Goal: Navigation & Orientation: Find specific page/section

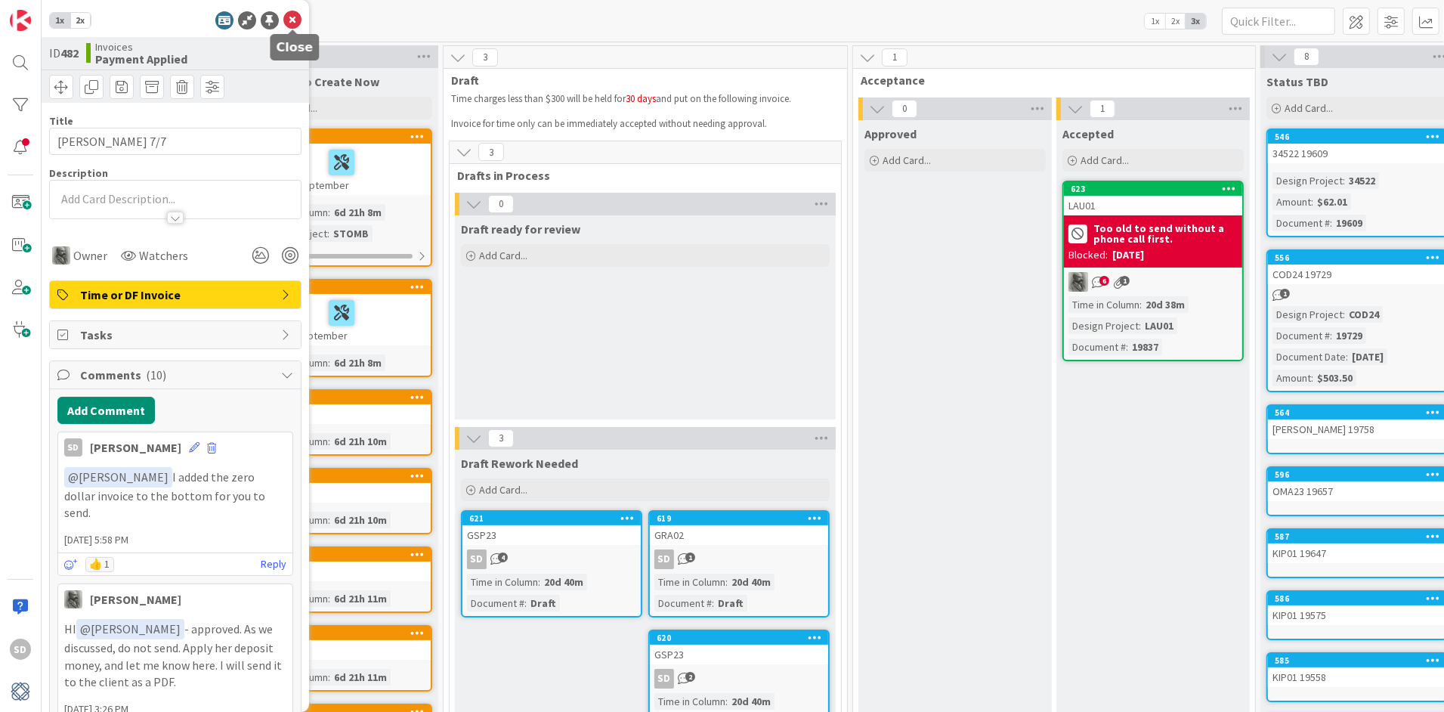
click at [298, 25] on icon at bounding box center [292, 20] width 18 height 18
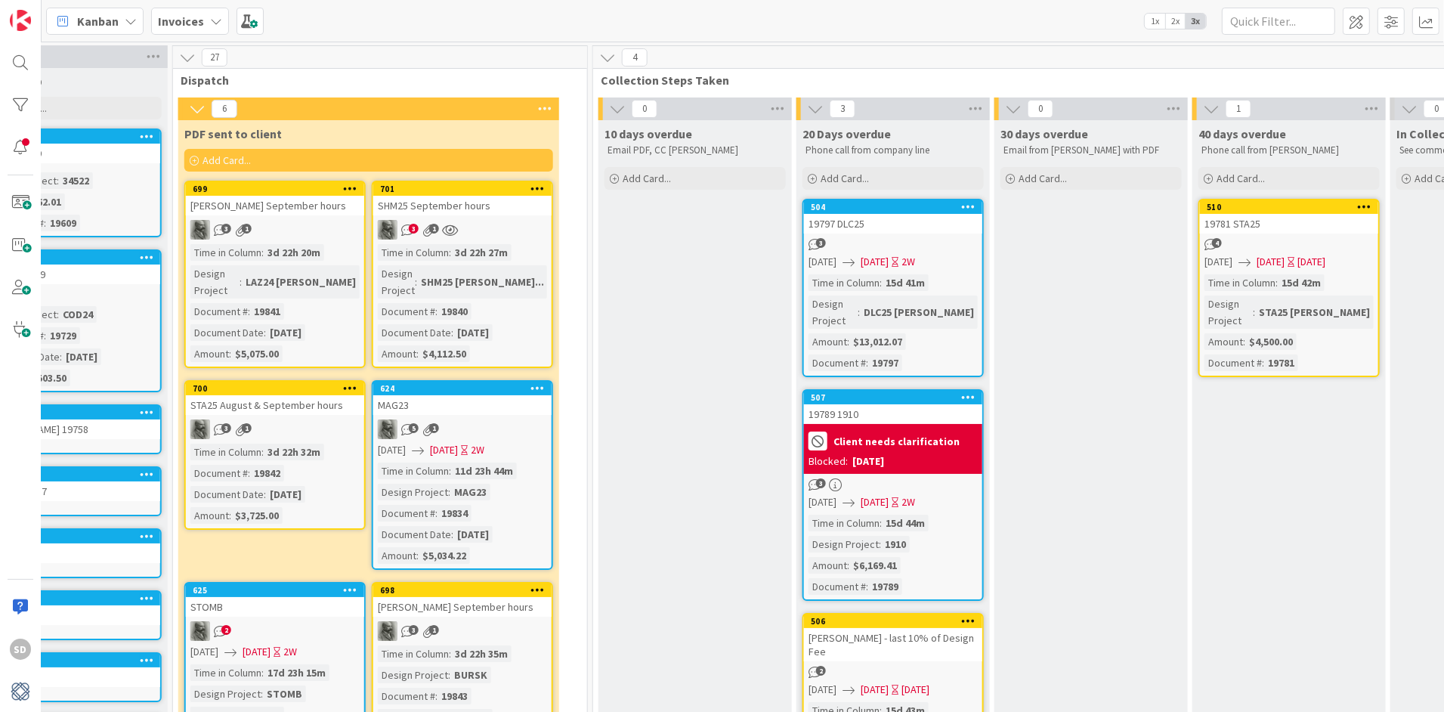
scroll to position [0, 1921]
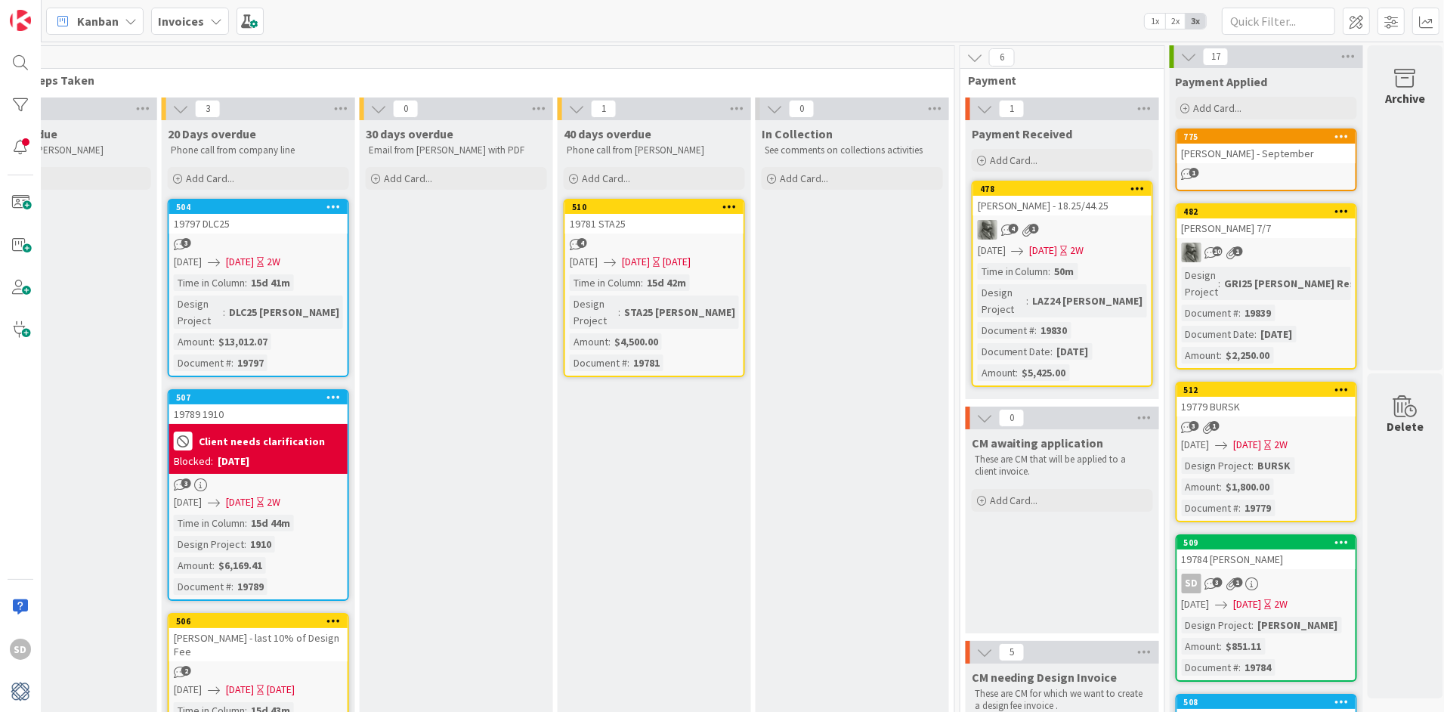
click at [1057, 220] on div "4 1" at bounding box center [1063, 230] width 178 height 20
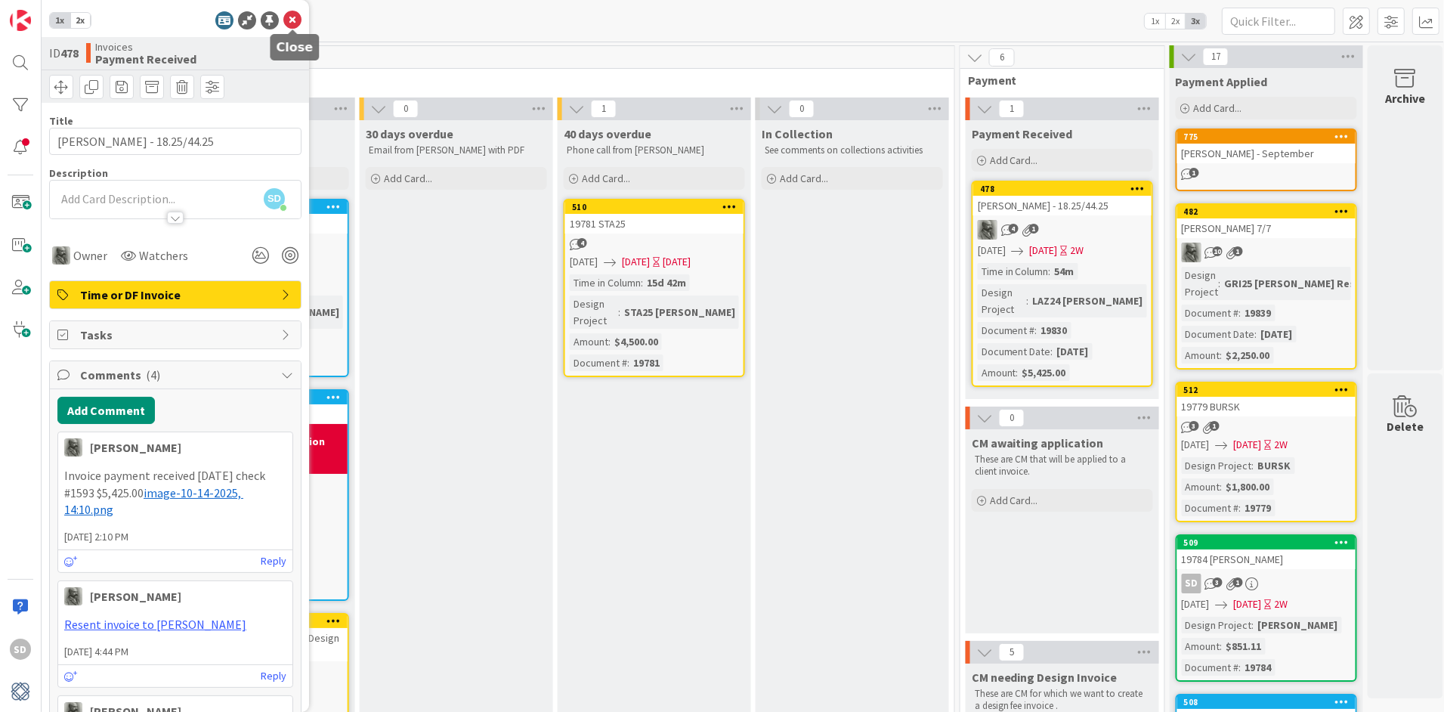
click at [296, 20] on icon at bounding box center [292, 20] width 18 height 18
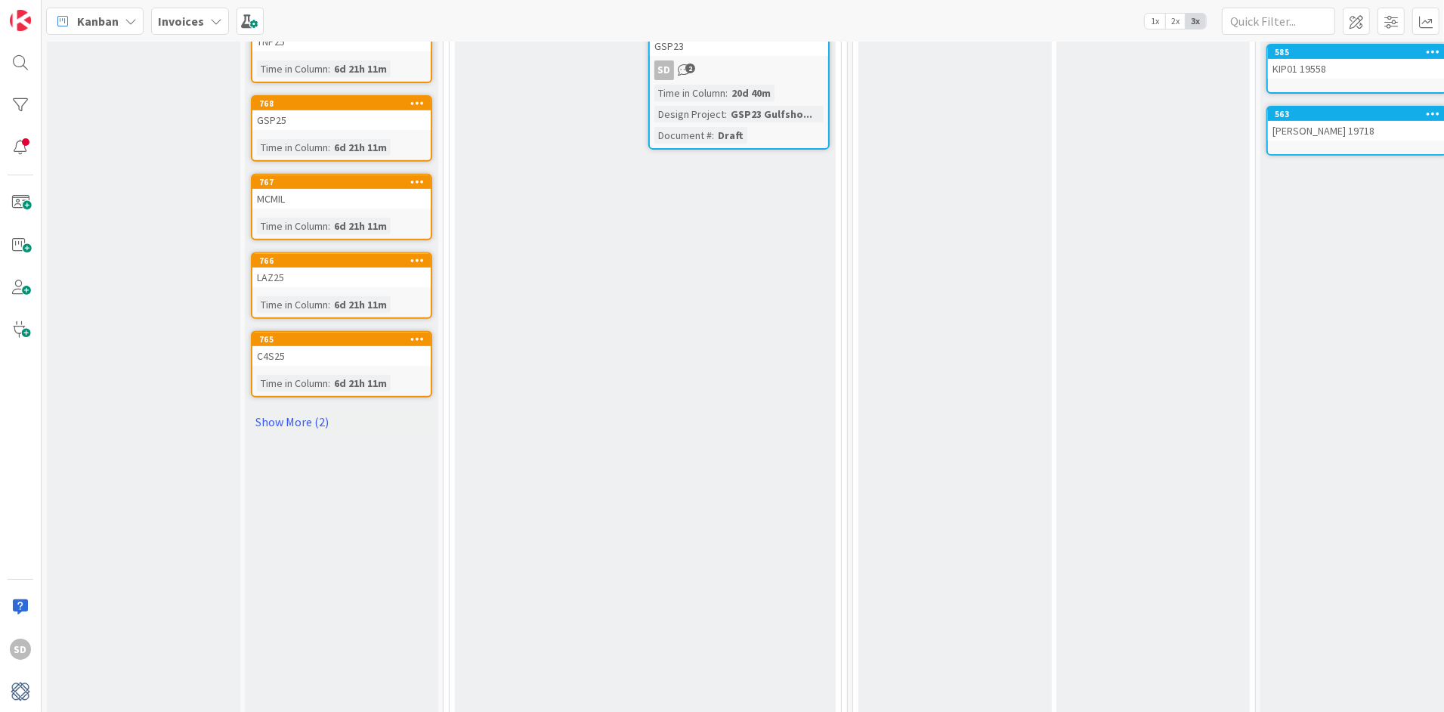
scroll to position [539, 0]
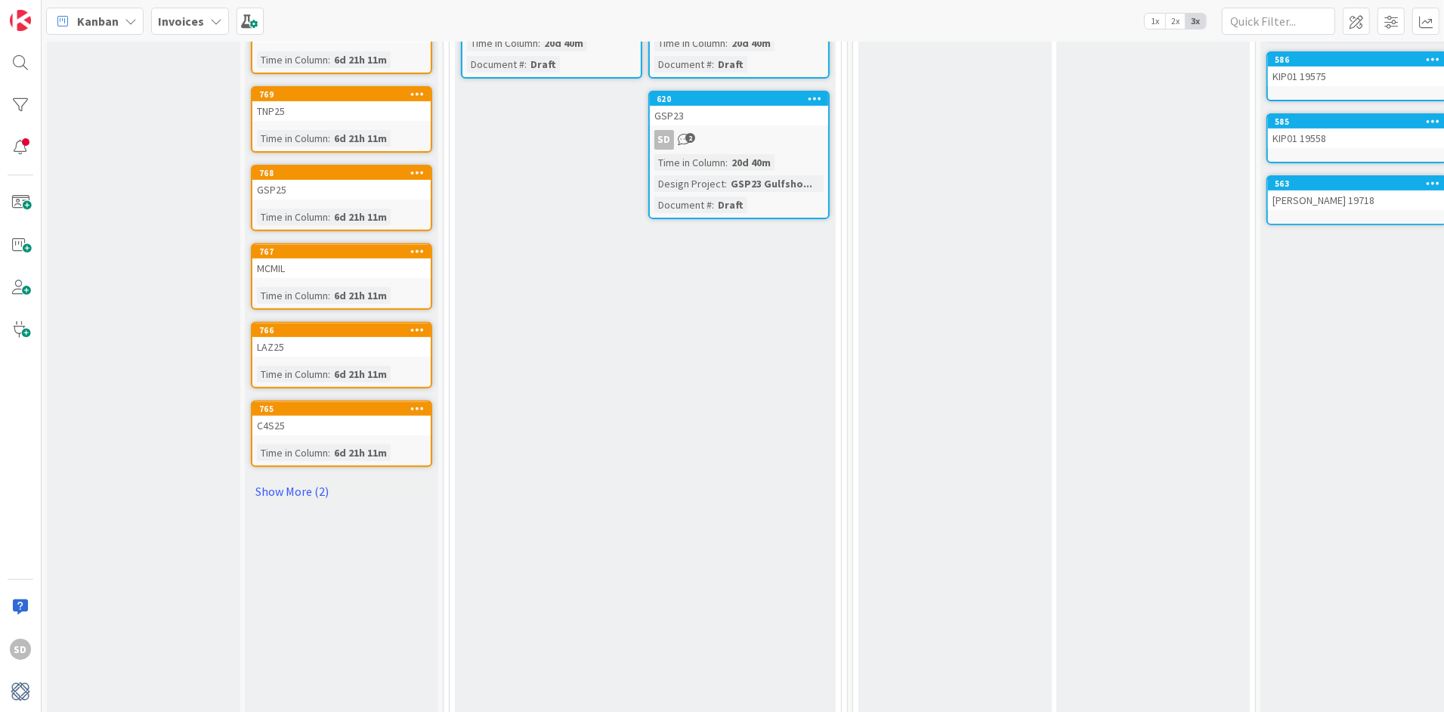
click at [330, 431] on div "C4S25" at bounding box center [341, 426] width 178 height 20
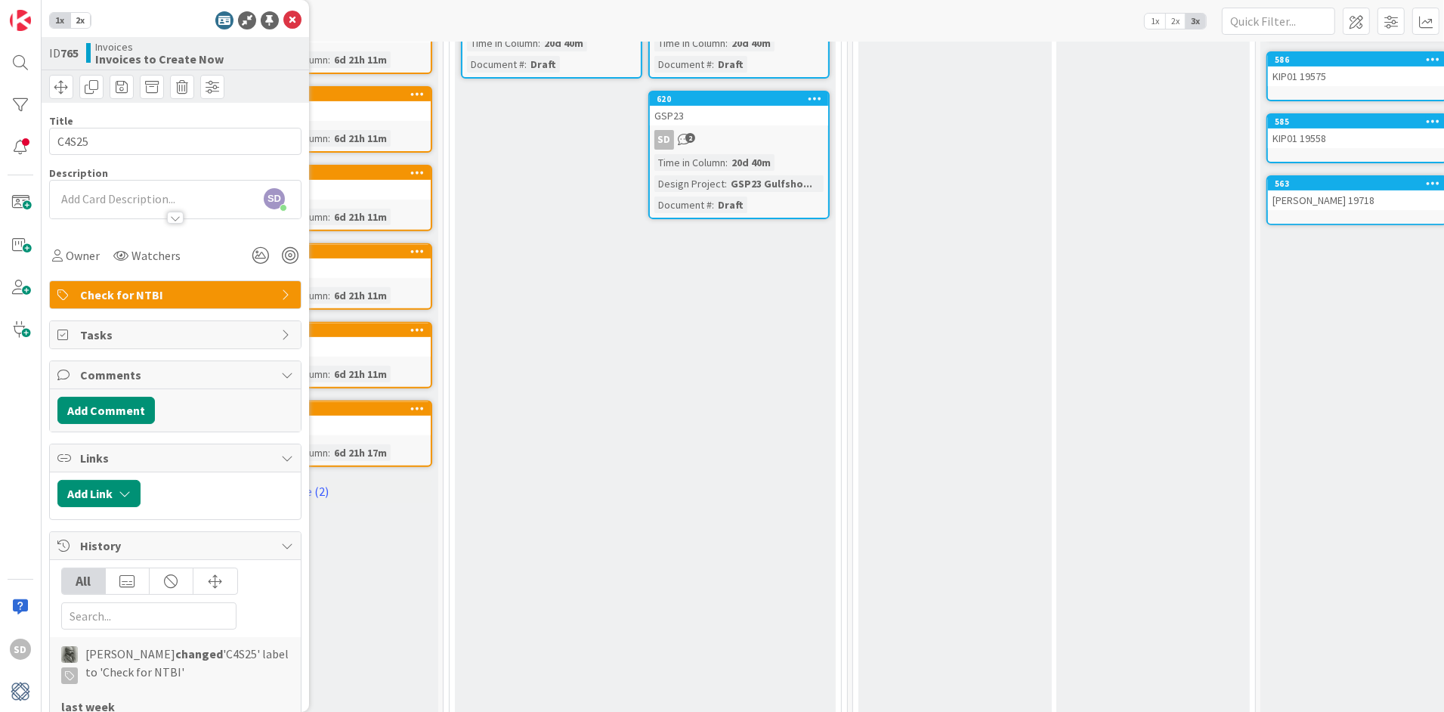
click at [192, 298] on span "Check for NTBI" at bounding box center [176, 295] width 193 height 18
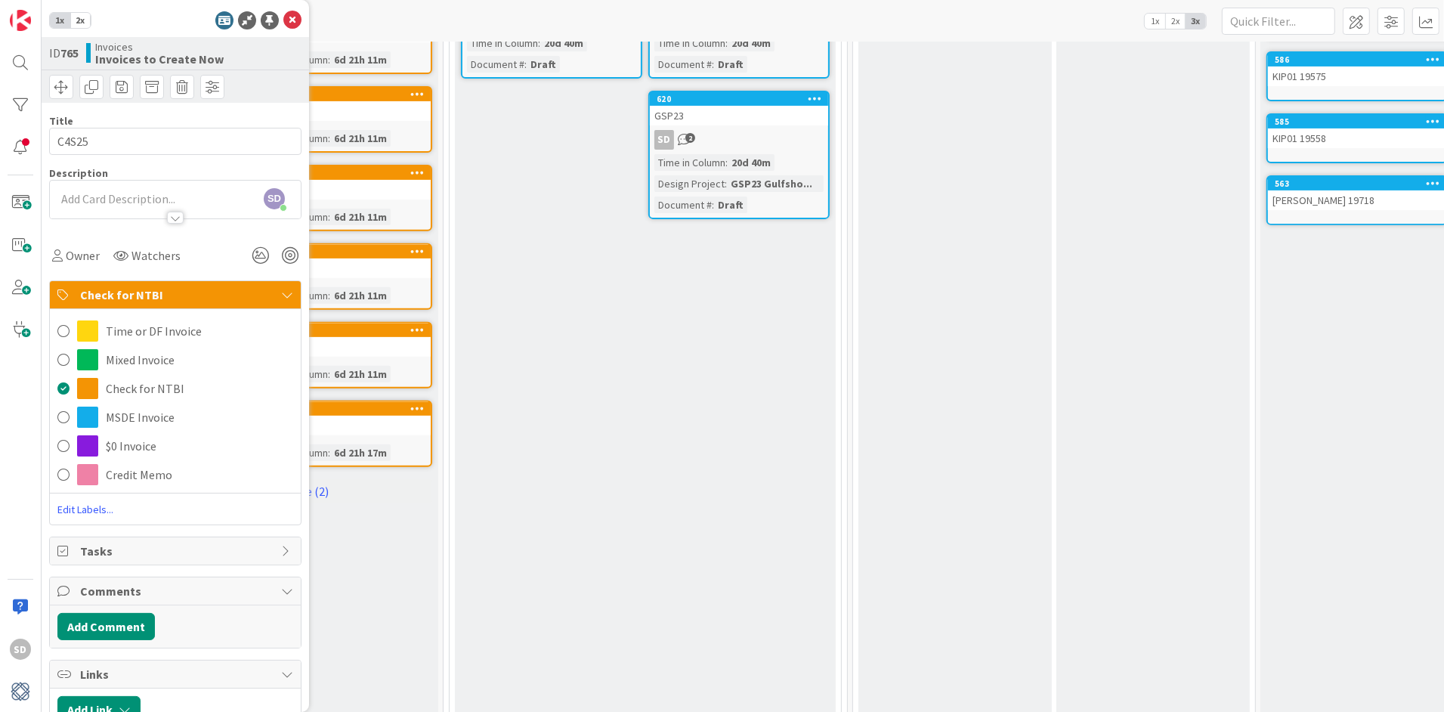
click at [192, 298] on span "Check for NTBI" at bounding box center [176, 295] width 193 height 18
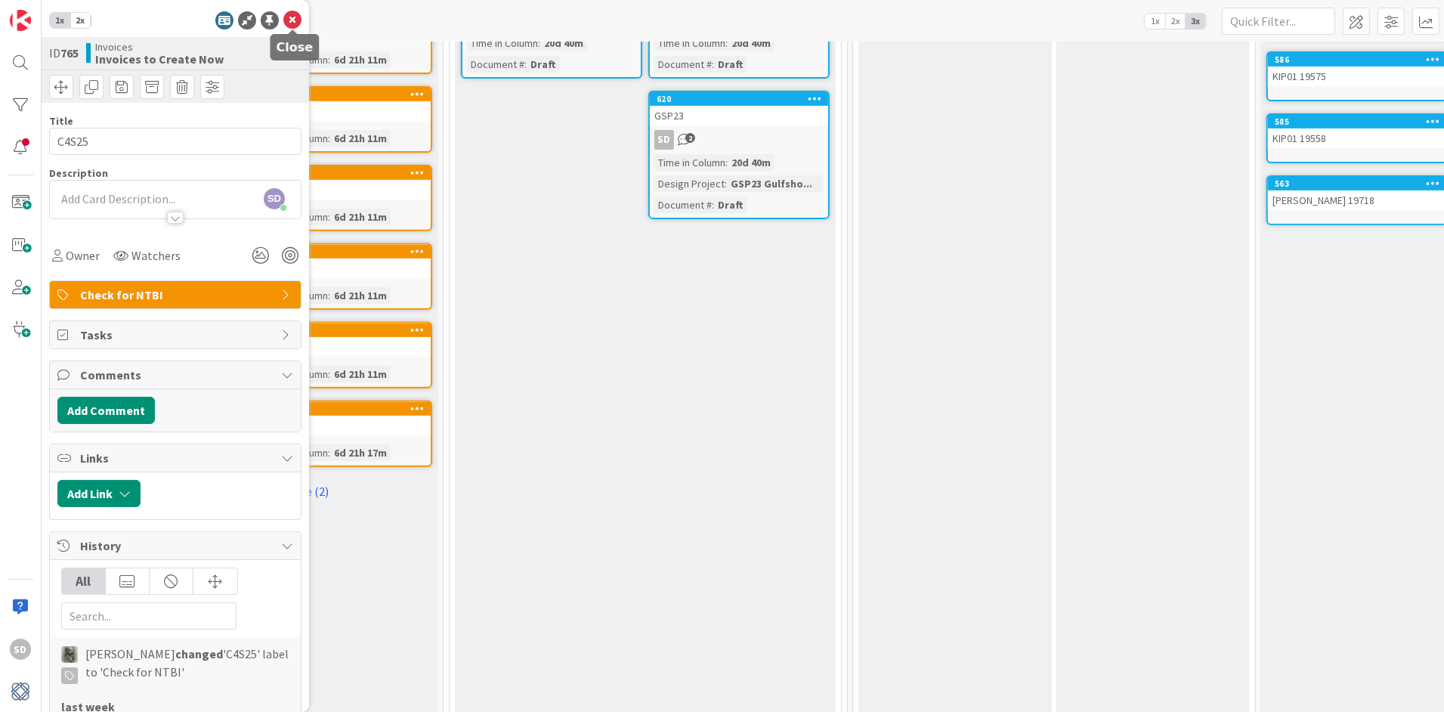
click at [291, 17] on icon at bounding box center [292, 20] width 18 height 18
